Goal: Task Accomplishment & Management: Contribute content

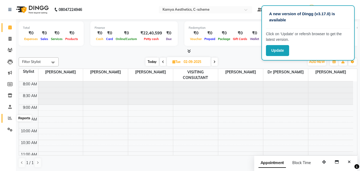
scroll to position [92, 0]
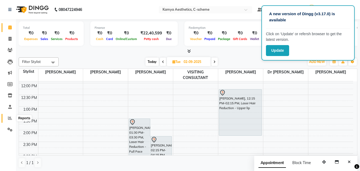
click at [10, 119] on icon at bounding box center [10, 118] width 4 height 4
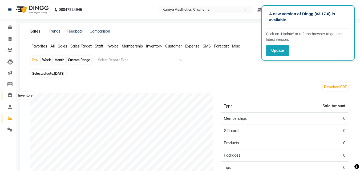
drag, startPoint x: 8, startPoint y: 97, endPoint x: 11, endPoint y: 94, distance: 4.1
click at [9, 97] on icon at bounding box center [10, 95] width 5 height 4
select select
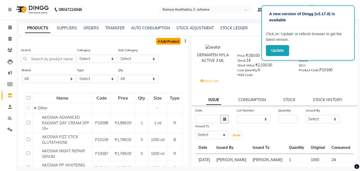
click at [167, 40] on link "Add Product" at bounding box center [168, 41] width 25 height 7
select select "true"
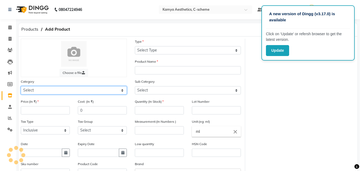
click at [44, 89] on select "Select Hair Skin Makeup Personal Care Appliances [PERSON_NAME] Waxing Disposabl…" at bounding box center [74, 90] width 106 height 8
select select "793701150"
click at [21, 86] on select "Select Hair Skin Makeup Personal Care Appliances [PERSON_NAME] Waxing Disposabl…" at bounding box center [74, 90] width 106 height 8
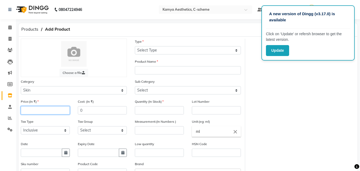
click at [50, 113] on input "number" at bounding box center [45, 110] width 49 height 8
click at [65, 154] on icon "button" at bounding box center [65, 153] width 3 height 4
select select "9"
select select "2025"
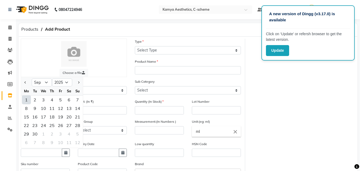
click at [24, 100] on div "1" at bounding box center [26, 100] width 9 height 9
type input "[DATE]"
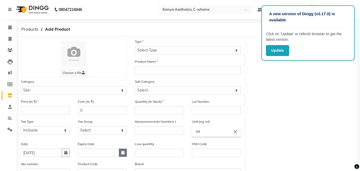
click at [122, 152] on icon "button" at bounding box center [122, 153] width 3 height 4
select select "9"
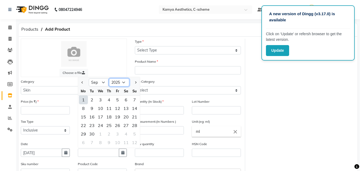
click at [124, 81] on select "2015 2016 2017 2018 2019 2020 2021 2022 2023 2024 2025 2026 2027 2028 2029 2030…" at bounding box center [119, 82] width 20 height 8
select select "2028"
click at [109, 78] on select "2015 2016 2017 2018 2019 2020 2021 2022 2023 2024 2025 2026 2027 2028 2029 2030…" at bounding box center [119, 82] width 20 height 8
click at [105, 82] on select "Jan Feb Mar Apr May Jun [DATE] Aug Sep Oct Nov Dec" at bounding box center [99, 82] width 20 height 8
select select "1"
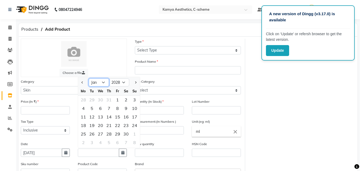
click at [89, 78] on select "Jan Feb Mar Apr May Jun [DATE] Aug Sep Oct Nov Dec" at bounding box center [99, 82] width 20 height 8
click at [116, 116] on div "14" at bounding box center [117, 117] width 9 height 9
type input "[DATE]"
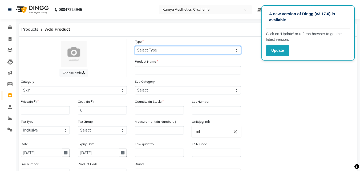
click at [188, 51] on select "Select Type Both Retail Consumable" at bounding box center [188, 50] width 106 height 8
select select "C"
click at [135, 46] on select "Select Type Both Retail Consumable" at bounding box center [188, 50] width 106 height 8
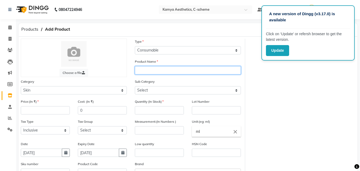
click at [159, 72] on input "text" at bounding box center [188, 70] width 106 height 8
type input "AC STEM CELL"
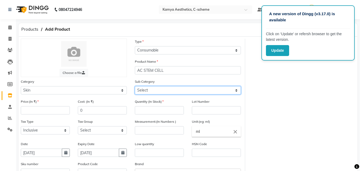
click at [216, 89] on select "Select Cleanser Facial Moisturiser Serum Toner Sun Care Masks Lip Care Eye Care…" at bounding box center [188, 90] width 106 height 8
select select "793701154"
click at [135, 86] on select "Select Cleanser Facial Moisturiser Serum Toner Sun Care Masks Lip Care Eye Care…" at bounding box center [188, 90] width 106 height 8
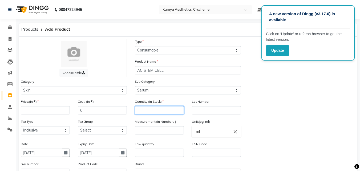
click at [158, 108] on input "number" at bounding box center [159, 110] width 49 height 8
type input "10"
click at [222, 112] on input "text" at bounding box center [216, 110] width 49 height 8
click at [157, 130] on input "number" at bounding box center [159, 130] width 49 height 8
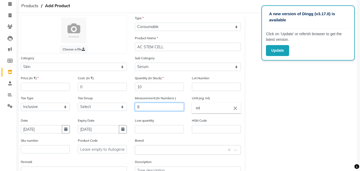
scroll to position [27, 0]
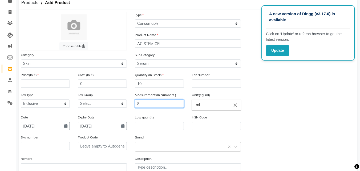
type input "8"
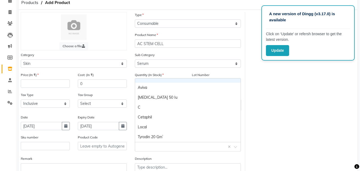
click at [160, 145] on input "text" at bounding box center [183, 147] width 90 height 6
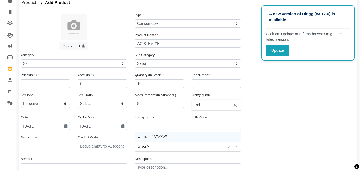
type input "STAYVE"
click at [158, 146] on input "STAYVE" at bounding box center [183, 147] width 90 height 6
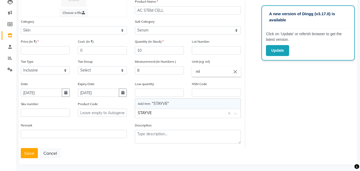
scroll to position [63, 0]
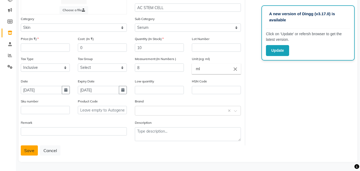
click at [26, 150] on button "Save" at bounding box center [29, 150] width 17 height 10
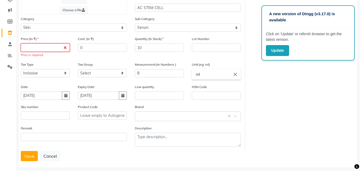
click at [47, 47] on input "number" at bounding box center [45, 47] width 49 height 8
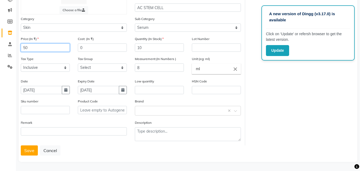
type input "5"
type input "10000"
click at [30, 152] on button "Save" at bounding box center [29, 150] width 17 height 10
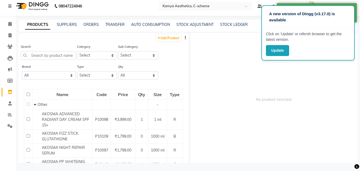
scroll to position [3, 0]
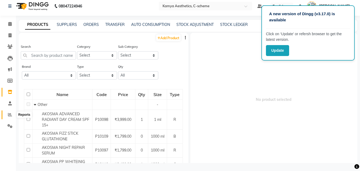
click at [8, 113] on icon at bounding box center [10, 115] width 4 height 4
